Goal: Find specific page/section: Find specific page/section

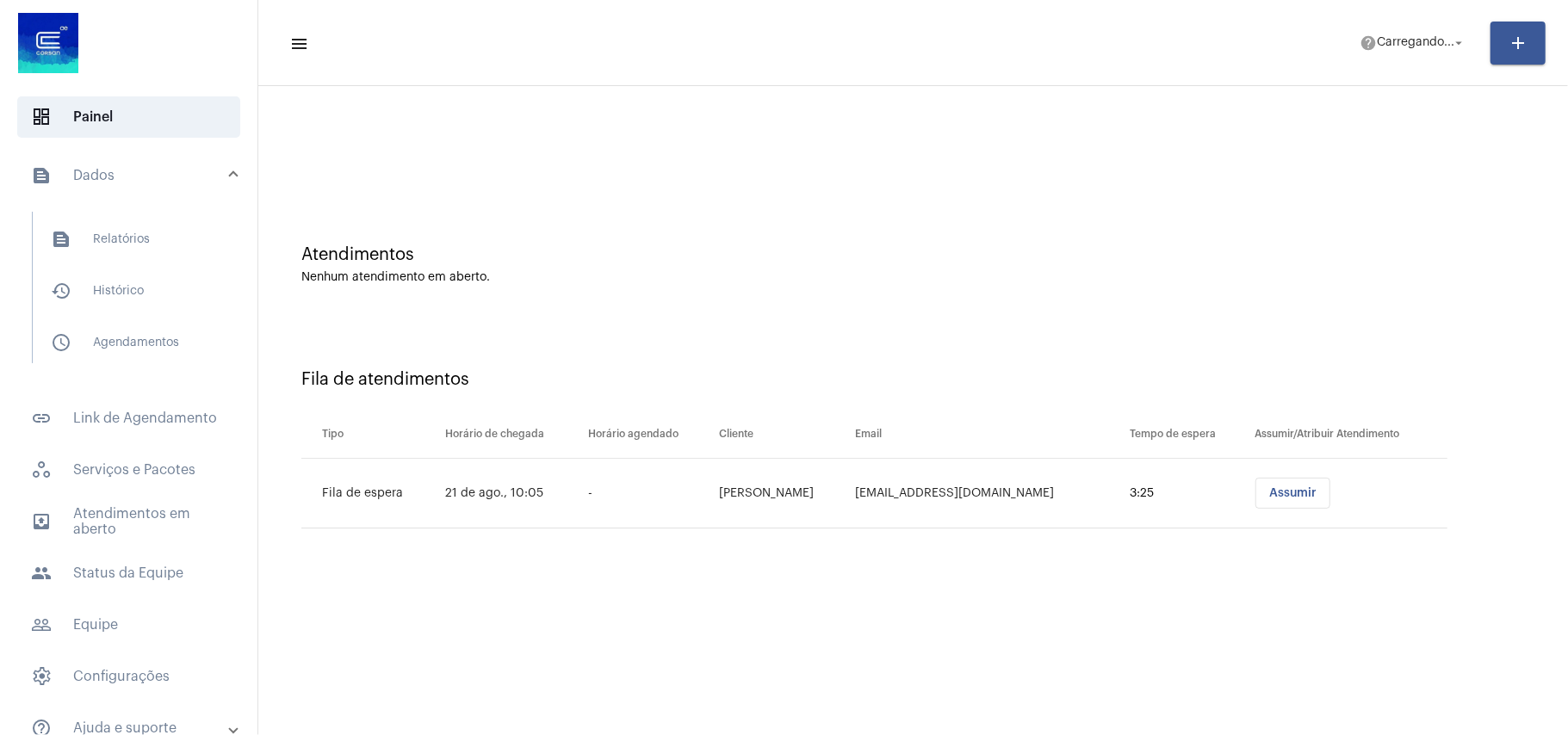
scroll to position [76, 0]
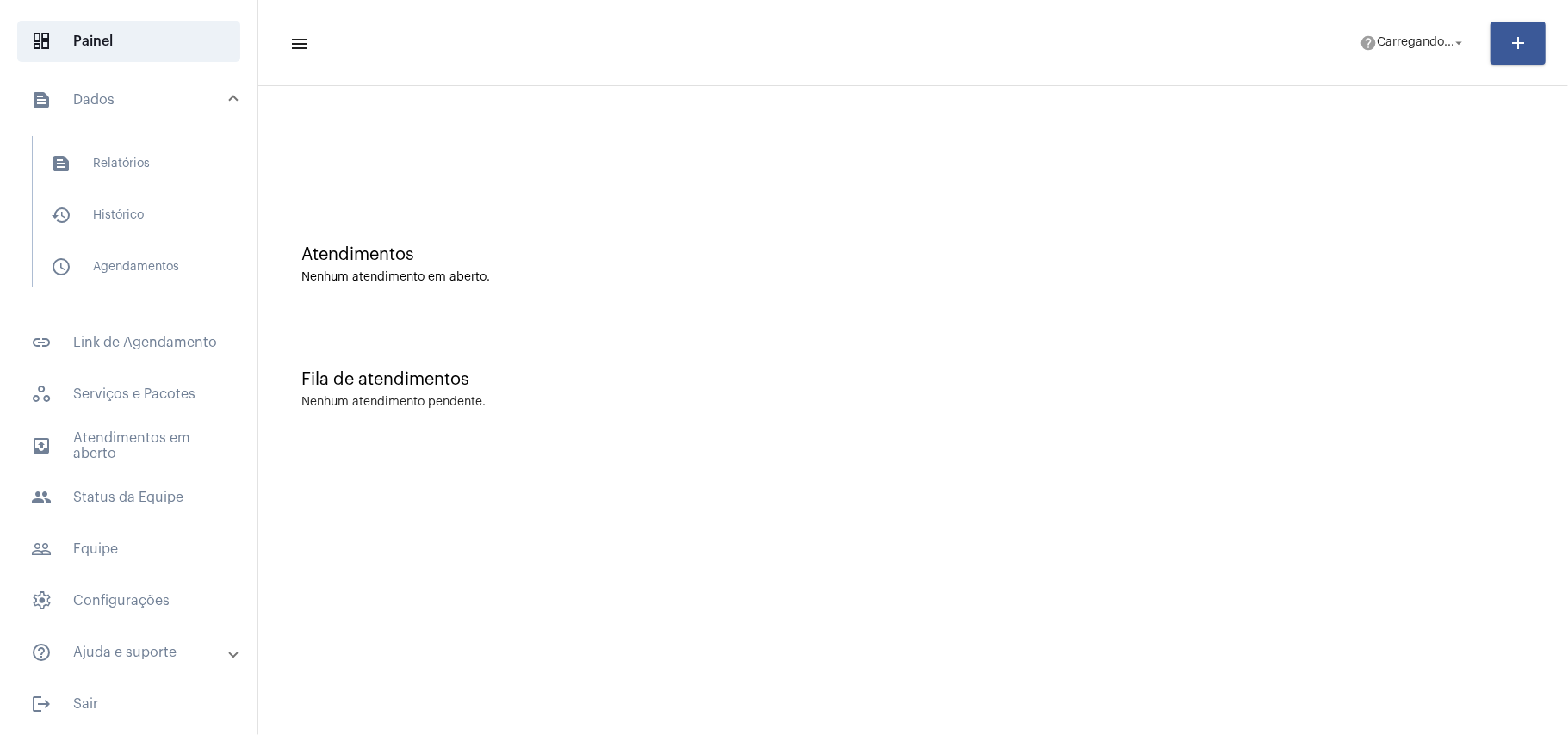
click at [1093, 278] on div "Nenhum atendimento em aberto." at bounding box center [913, 278] width 1224 height 13
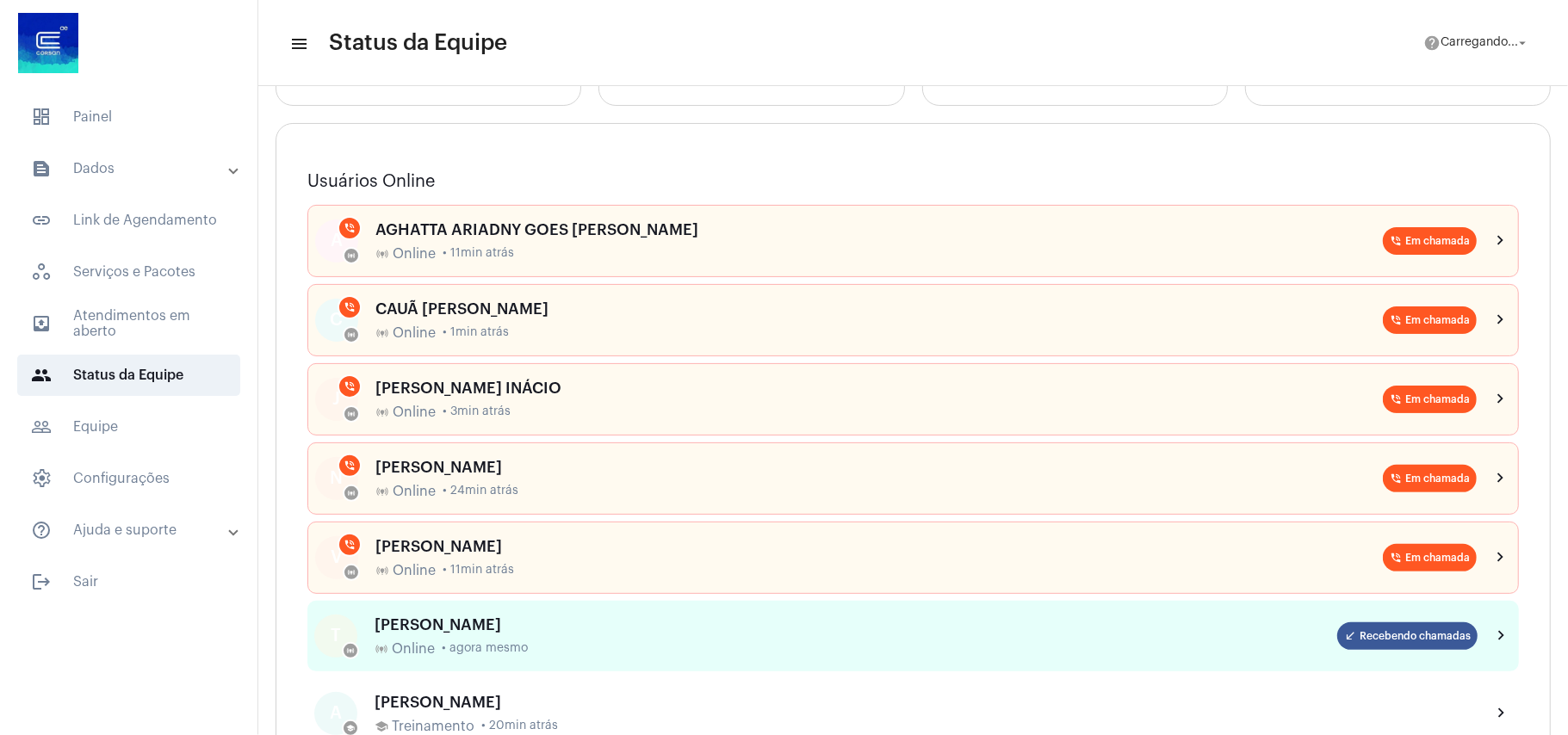
scroll to position [115, 0]
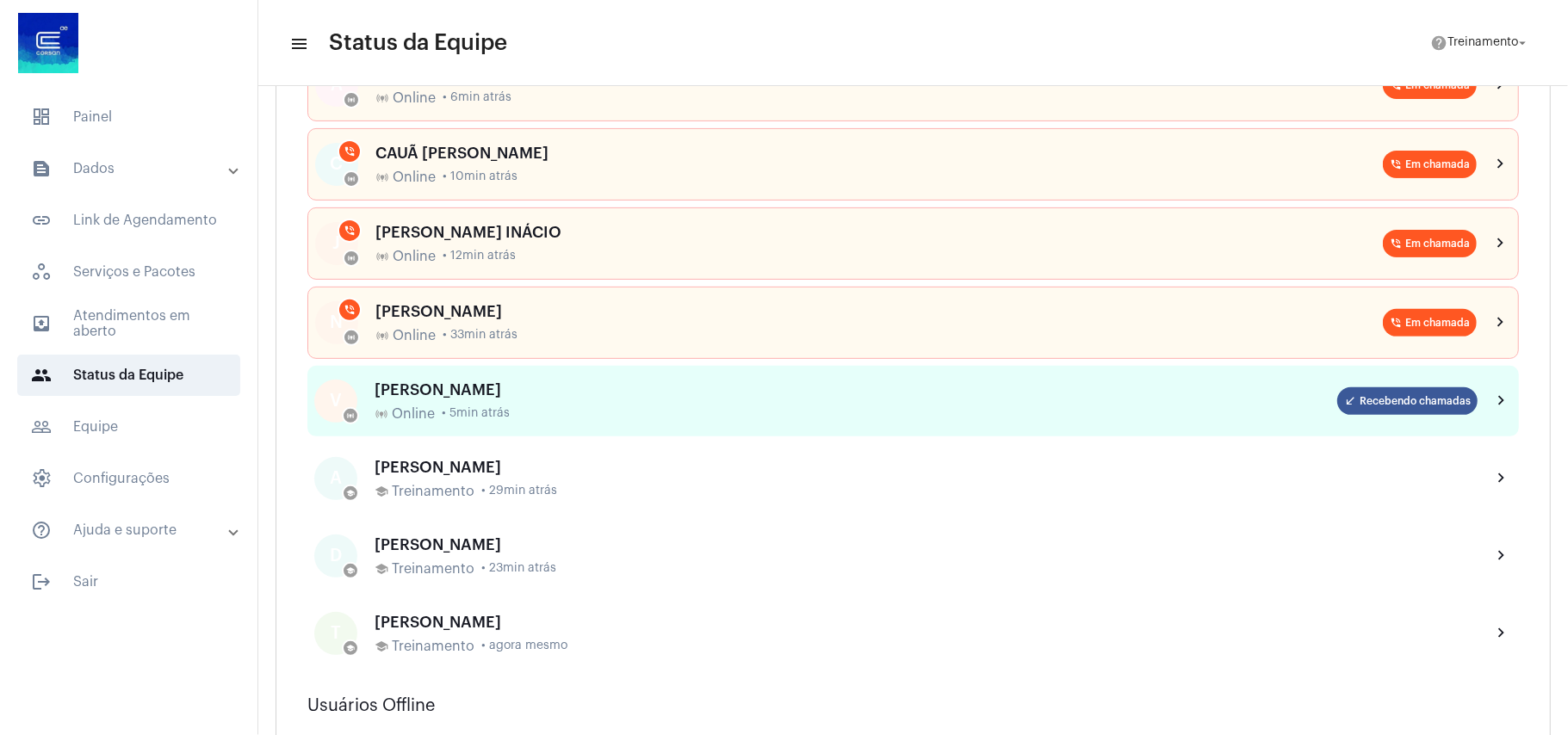
scroll to position [229, 0]
